Goal: Navigation & Orientation: Find specific page/section

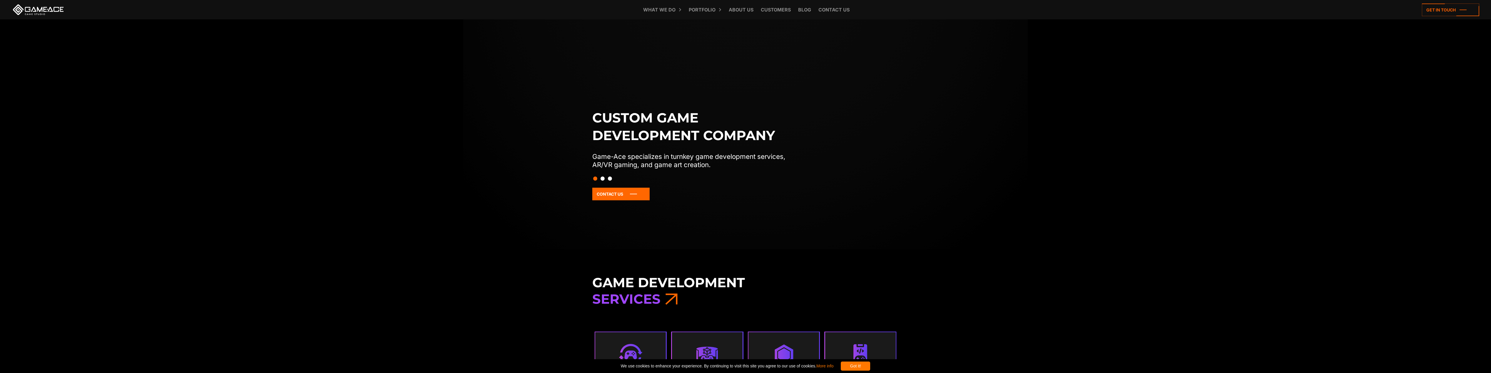
scroll to position [59, 0]
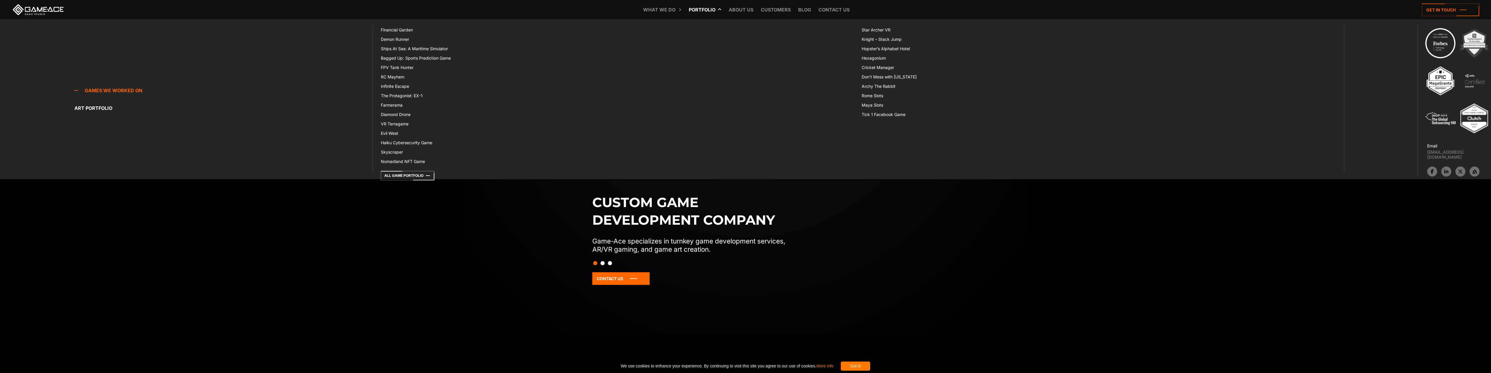
click at [709, 7] on link "Portfolio" at bounding box center [702, 9] width 33 height 19
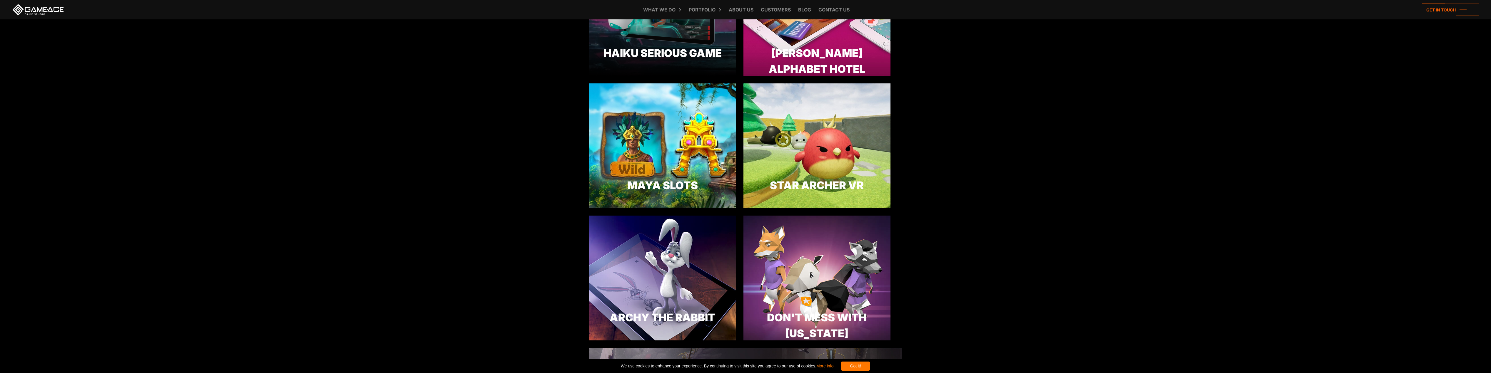
scroll to position [1911, 0]
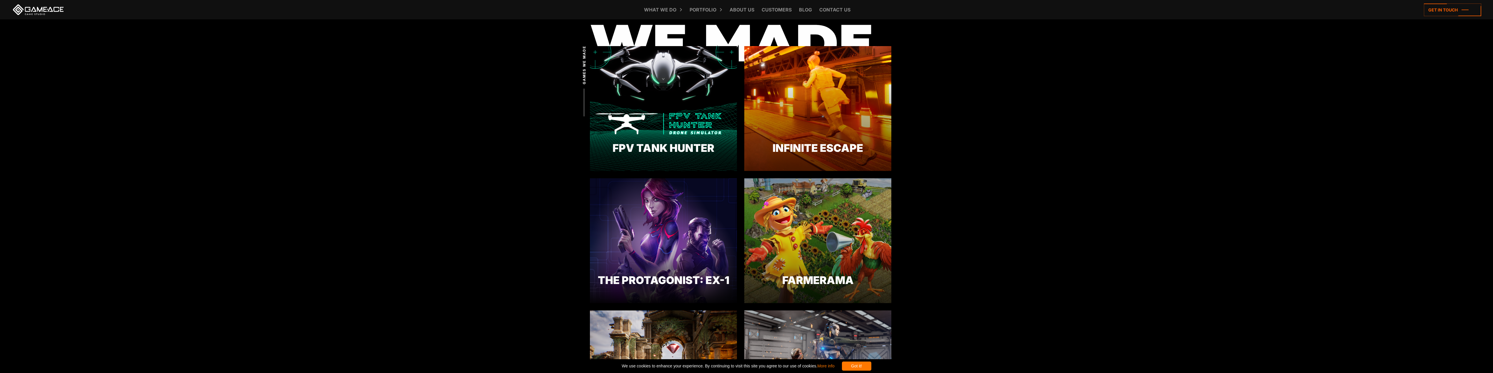
scroll to position [450, 0]
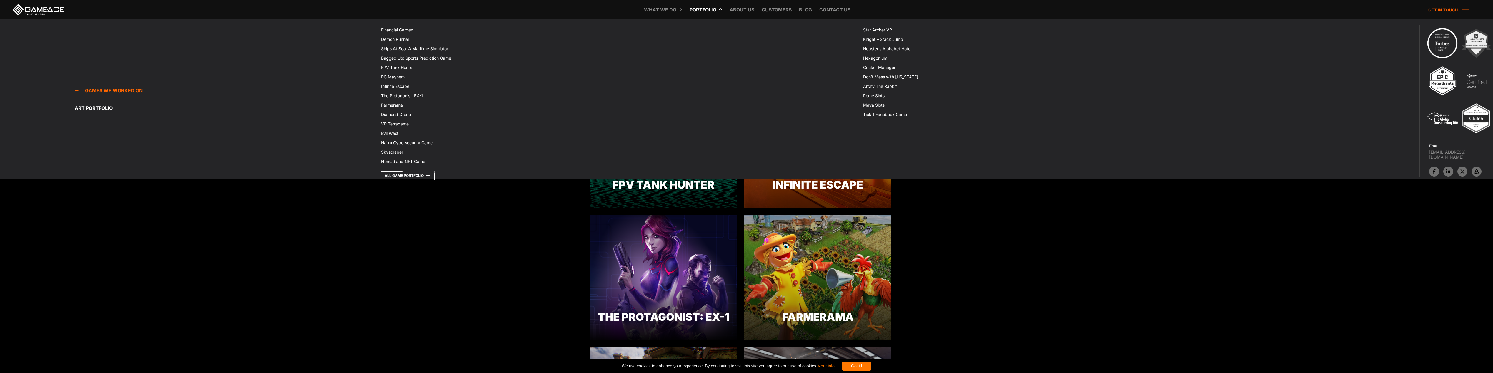
click at [696, 14] on icon at bounding box center [691, 9] width 14 height 19
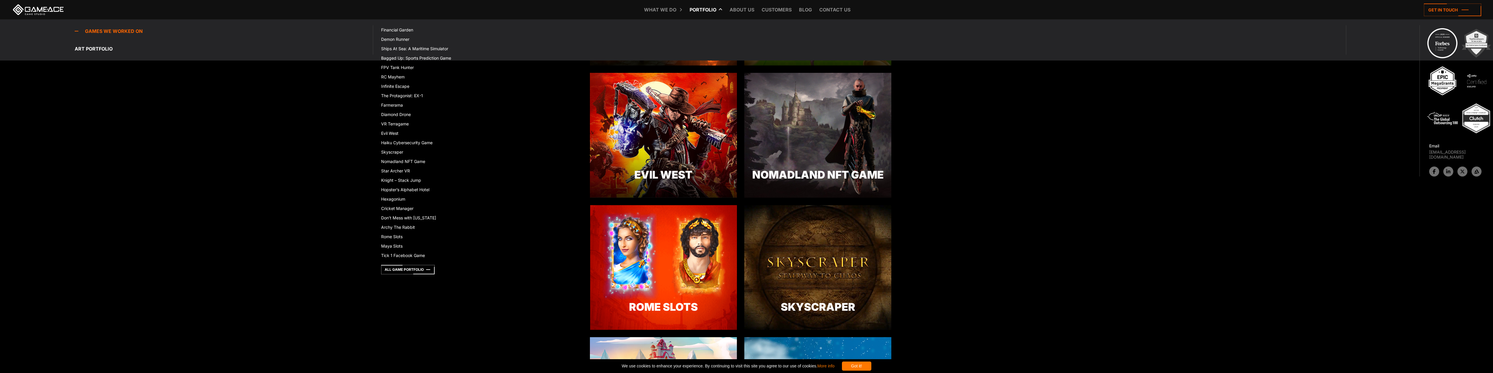
scroll to position [1264, 0]
